Goal: Task Accomplishment & Management: Use online tool/utility

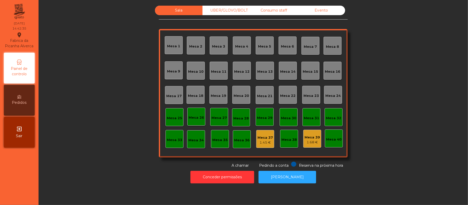
click at [272, 12] on div "Consumo staff" at bounding box center [274, 11] width 48 height 10
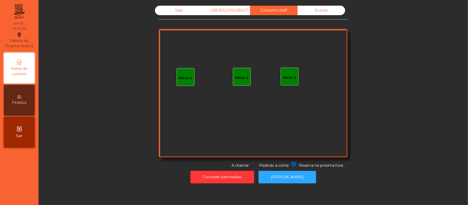
click at [181, 77] on div "Mesa 1" at bounding box center [185, 78] width 13 height 5
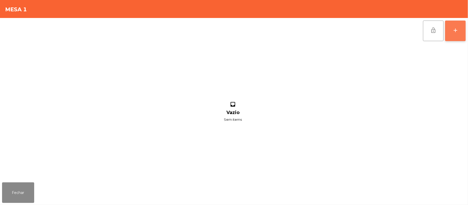
click at [452, 31] on div "add" at bounding box center [455, 30] width 6 height 6
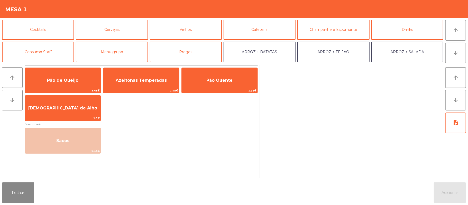
scroll to position [25, 0]
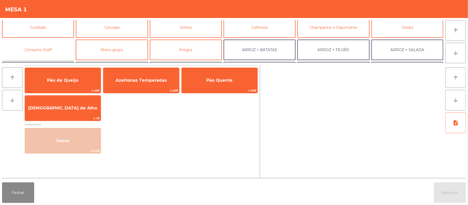
click at [43, 49] on button "Consumo Staff" at bounding box center [38, 50] width 72 height 21
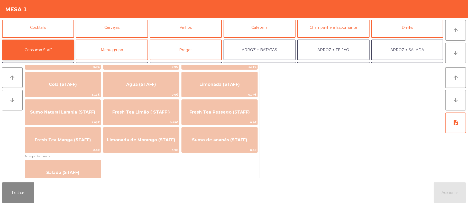
scroll to position [118, 0]
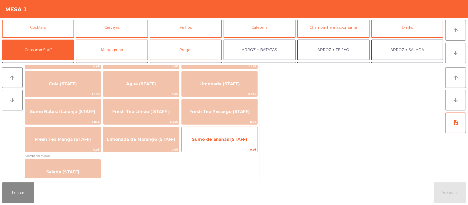
click at [218, 137] on span "Sumo de ananás (STAFF)" at bounding box center [219, 139] width 55 height 5
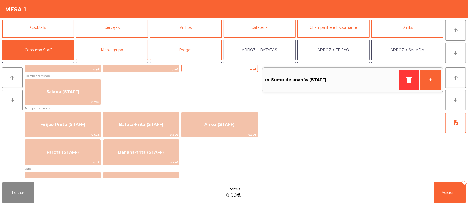
scroll to position [222, 0]
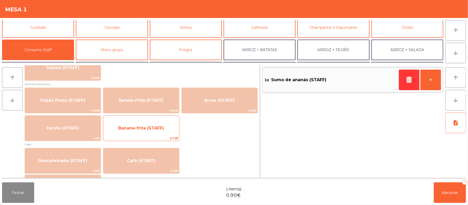
click at [157, 131] on span "Banana-frita (STAFF)" at bounding box center [141, 128] width 76 height 14
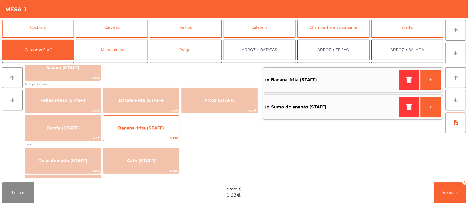
click at [151, 126] on span "Banana-frita (STAFF)" at bounding box center [141, 128] width 46 height 5
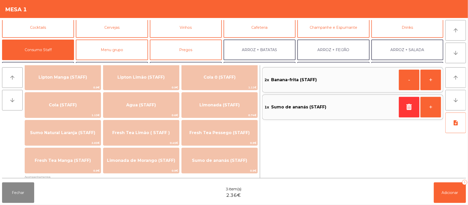
scroll to position [92, 0]
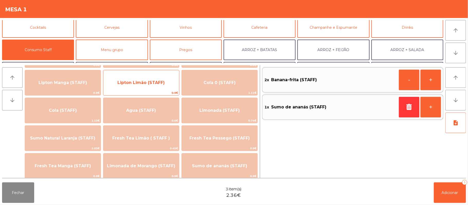
click at [137, 89] on span "Lipton Limão (STAFF)" at bounding box center [141, 83] width 76 height 14
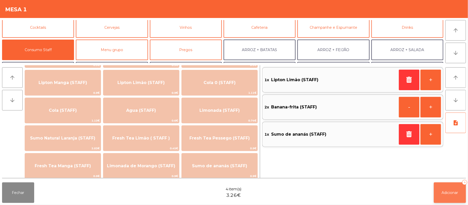
click at [452, 192] on span "Adicionar" at bounding box center [450, 192] width 16 height 5
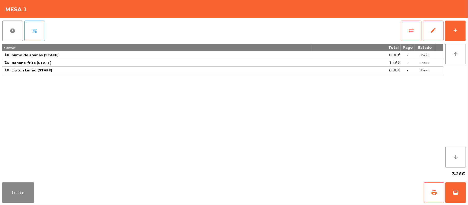
click at [407, 28] on button "sync_alt" at bounding box center [411, 31] width 21 height 21
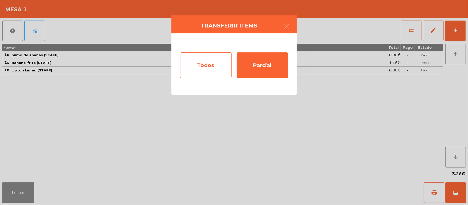
click at [202, 68] on div "Todos" at bounding box center [205, 65] width 51 height 26
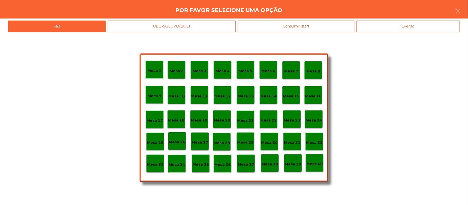
click at [411, 28] on div "Evento" at bounding box center [407, 27] width 103 height 12
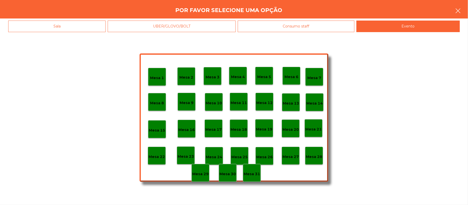
click at [458, 9] on icon "button" at bounding box center [458, 11] width 6 height 6
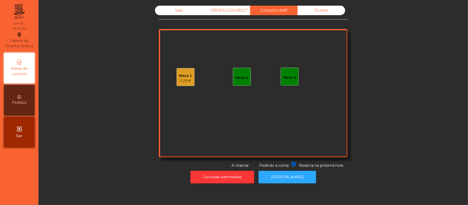
click at [185, 78] on div "3.26 €" at bounding box center [185, 80] width 13 height 5
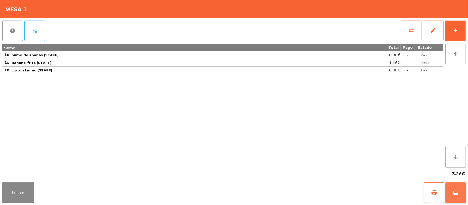
click at [452, 193] on button "wallet" at bounding box center [455, 192] width 21 height 21
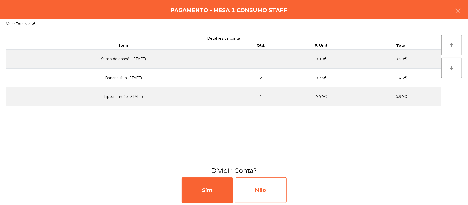
click at [258, 190] on div "Não" at bounding box center [260, 190] width 51 height 26
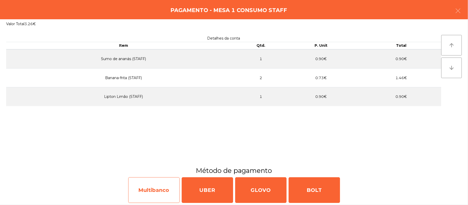
click at [164, 187] on div "Multibanco" at bounding box center [153, 190] width 51 height 26
select select "**"
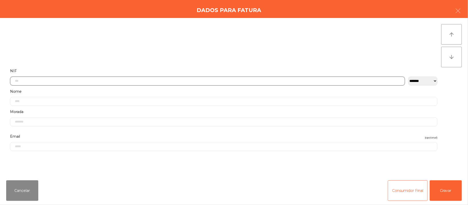
click at [183, 81] on input "text" at bounding box center [207, 81] width 395 height 9
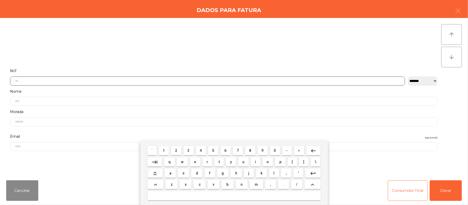
scroll to position [43, 0]
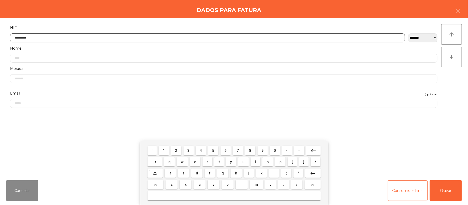
type input "*********"
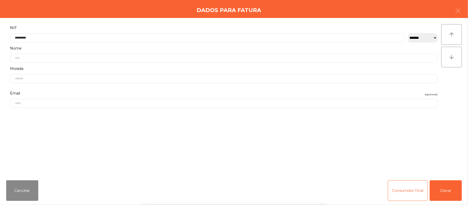
click at [451, 190] on div "` 1 2 3 4 5 6 7 8 9 0 - = keyboard_backspace keyboard_tab q w e r t y u i o p […" at bounding box center [234, 173] width 468 height 64
click at [442, 189] on button "Gravar" at bounding box center [446, 190] width 32 height 21
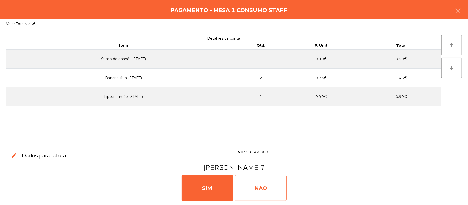
click at [266, 186] on div "NAO" at bounding box center [260, 188] width 51 height 26
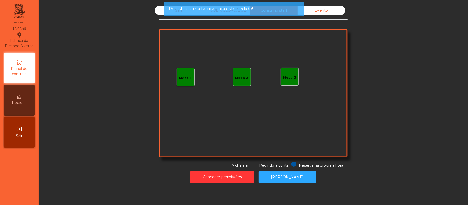
click at [161, 11] on div "Sala" at bounding box center [179, 11] width 48 height 10
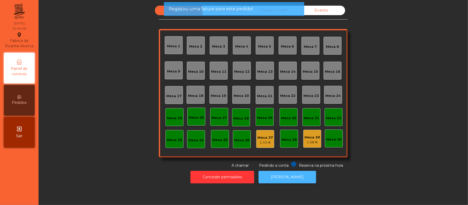
click at [281, 176] on button "[PERSON_NAME]" at bounding box center [287, 177] width 58 height 13
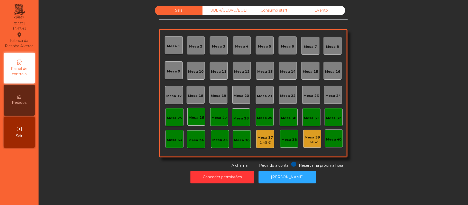
click at [234, 10] on div "UBER/GLOVO/BOLT" at bounding box center [226, 11] width 48 height 10
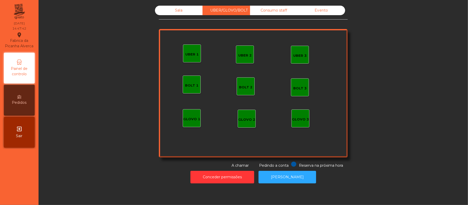
click at [278, 13] on div "Consumo staff" at bounding box center [274, 11] width 48 height 10
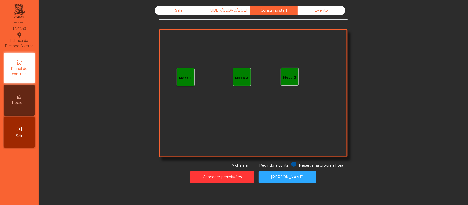
click at [176, 11] on div "Sala" at bounding box center [179, 11] width 48 height 10
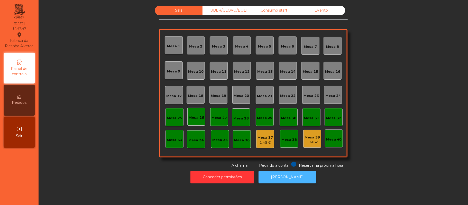
click at [280, 176] on button "[PERSON_NAME]" at bounding box center [287, 177] width 58 height 13
click at [328, 11] on div "Evento" at bounding box center [321, 11] width 48 height 10
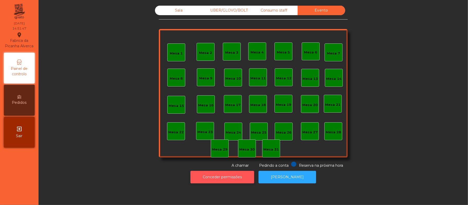
click at [215, 177] on button "Conceder permissões" at bounding box center [222, 177] width 64 height 13
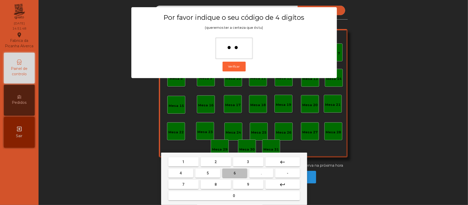
type input "***"
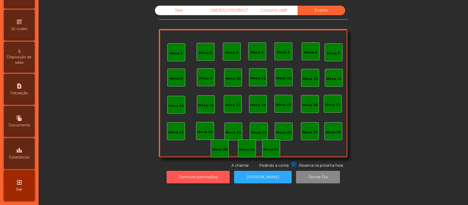
scroll to position [144, 0]
click at [25, 157] on span "Estatísticas" at bounding box center [19, 157] width 20 height 5
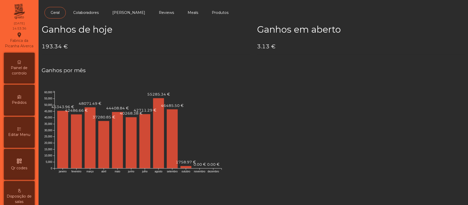
click at [27, 71] on span "Painel de controlo" at bounding box center [19, 70] width 28 height 11
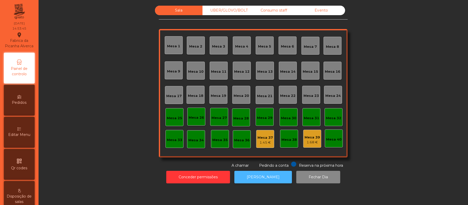
click at [256, 177] on button "[PERSON_NAME]" at bounding box center [263, 177] width 58 height 13
